Goal: Find specific page/section: Find specific page/section

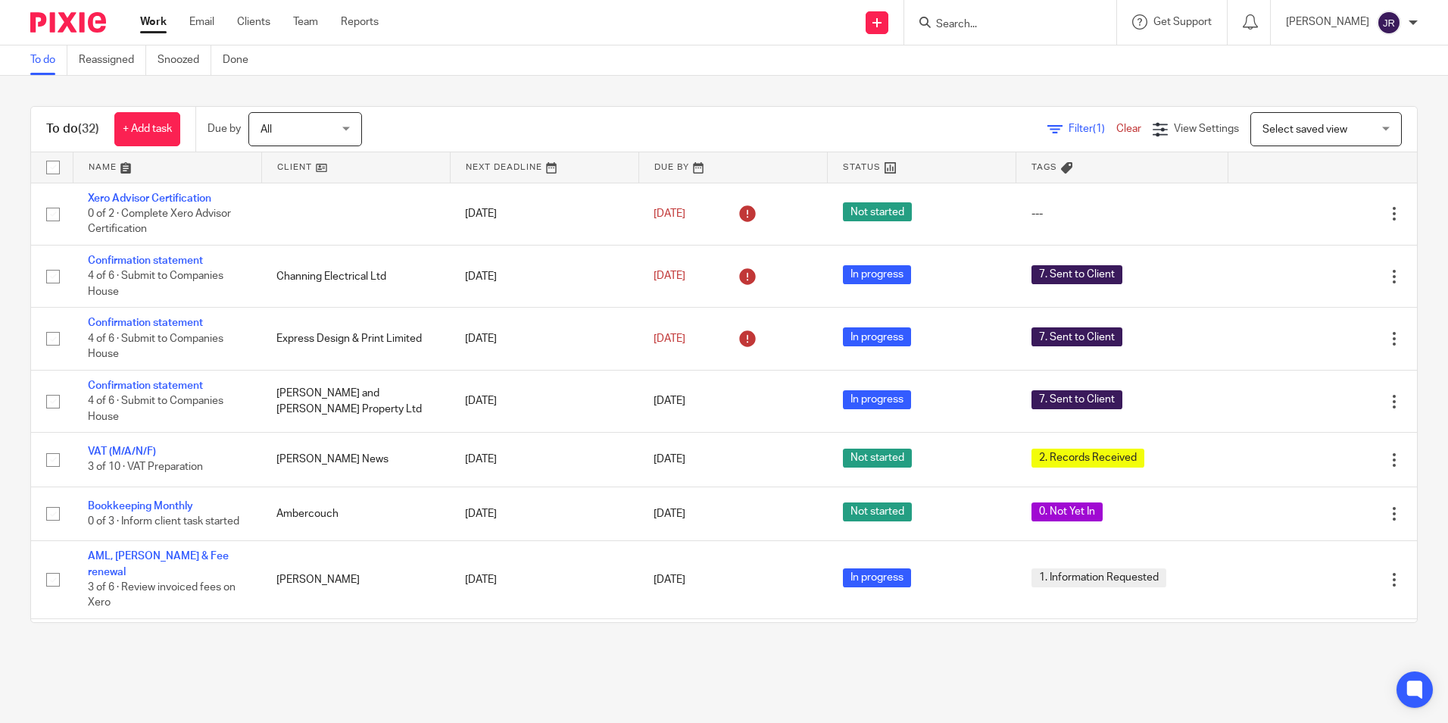
click at [997, 20] on input "Search" at bounding box center [1003, 25] width 136 height 14
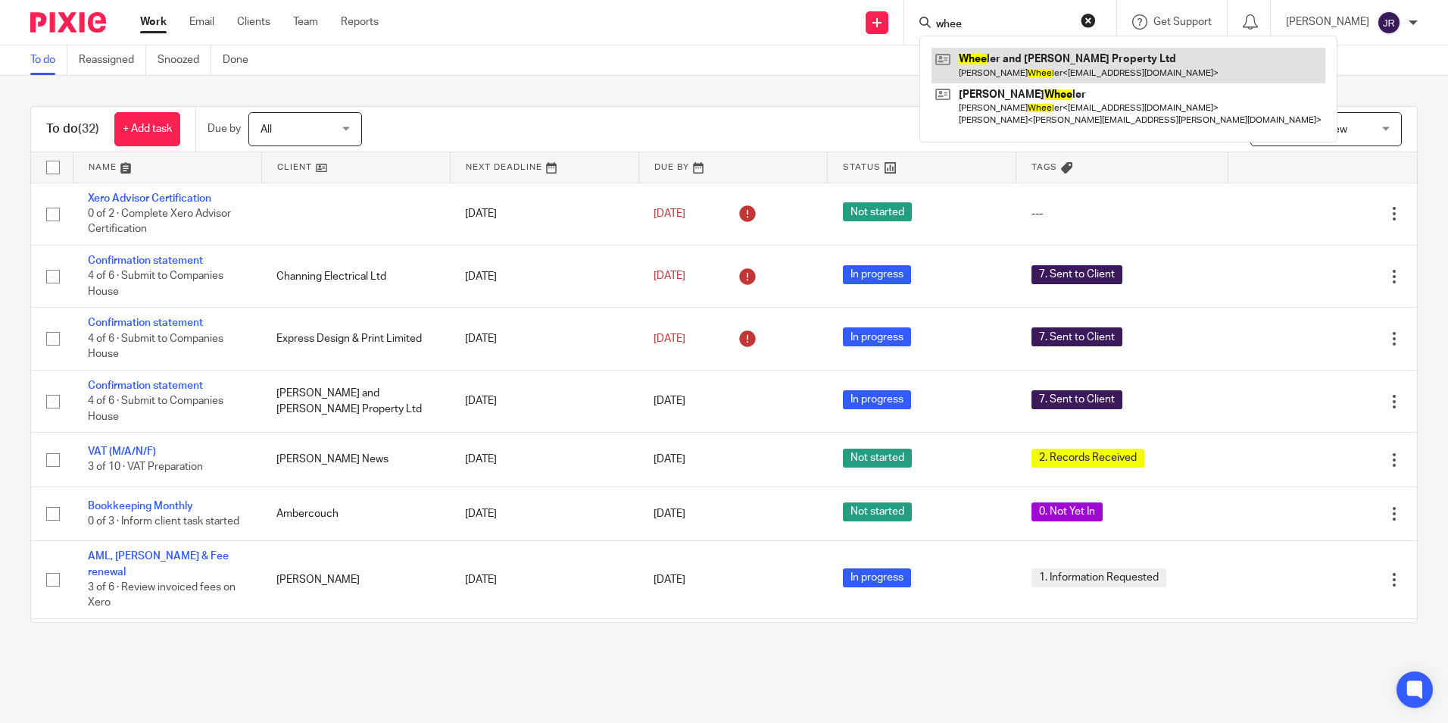
type input "whee"
click at [1015, 61] on link at bounding box center [1129, 65] width 394 height 35
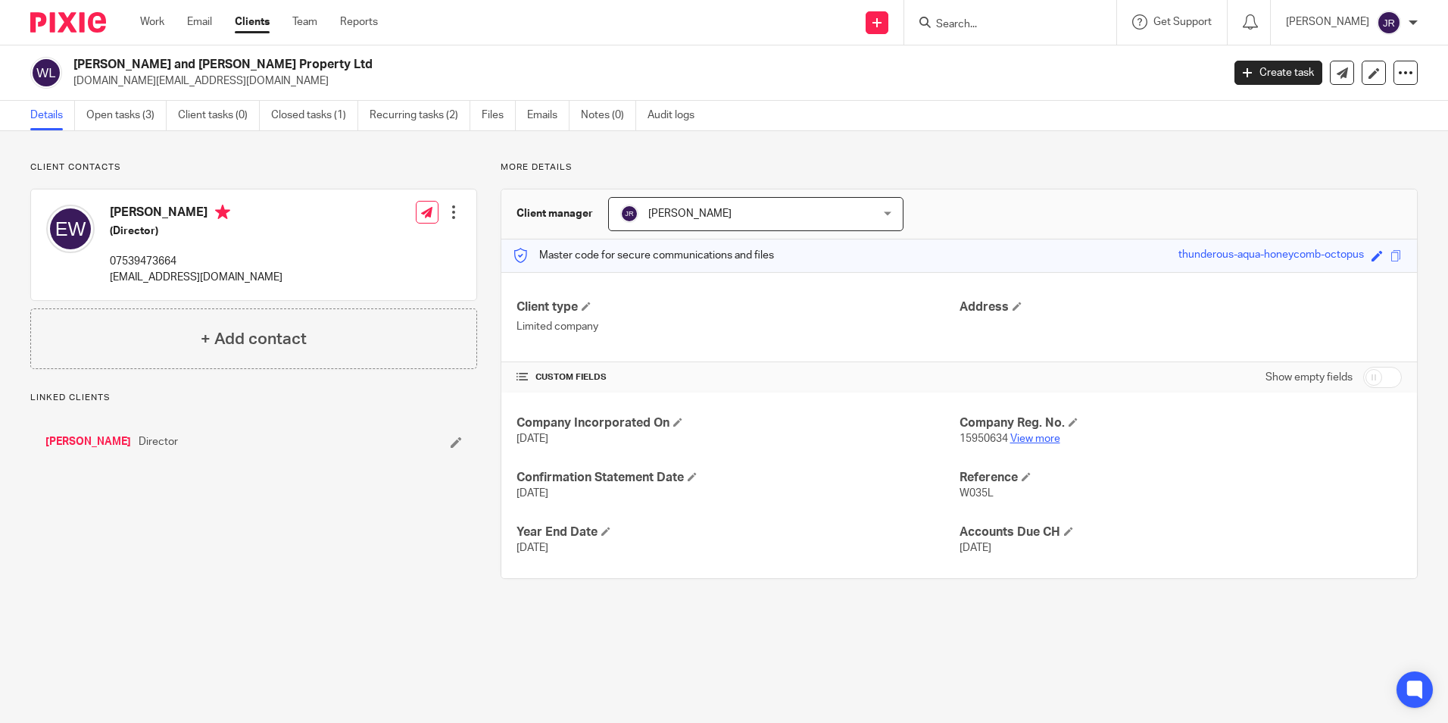
click at [1024, 437] on link "View more" at bounding box center [1036, 438] width 50 height 11
click at [155, 20] on link "Work" at bounding box center [152, 21] width 24 height 15
